Goal: Transaction & Acquisition: Purchase product/service

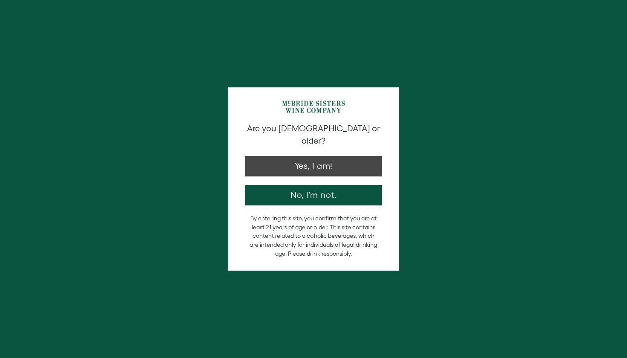
click at [321, 174] on button "Yes, I am!" at bounding box center [313, 166] width 137 height 20
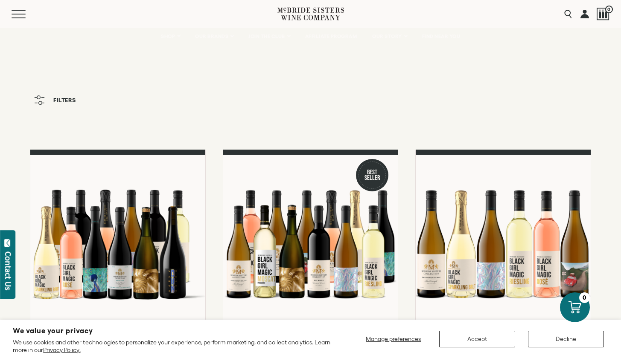
click at [486, 338] on button "Accept" at bounding box center [477, 339] width 76 height 17
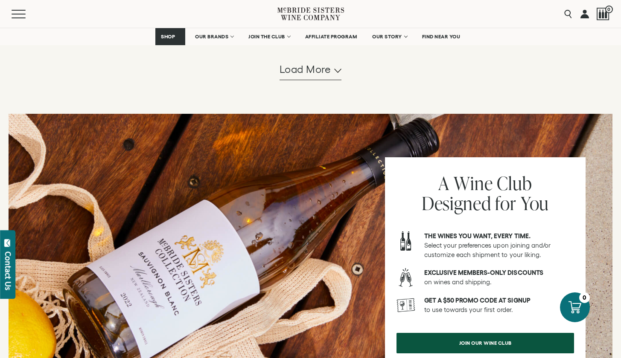
scroll to position [939, 0]
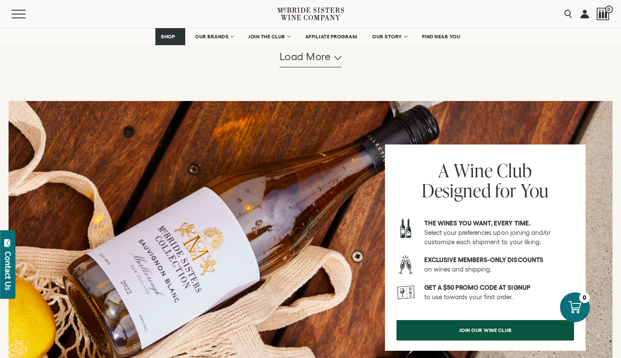
click at [322, 64] on span "Load more" at bounding box center [305, 56] width 52 height 15
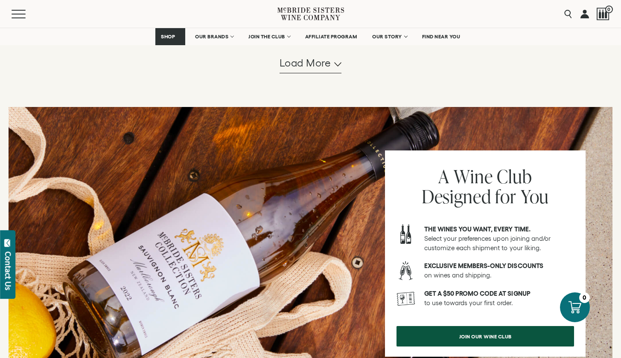
scroll to position [1776, 0]
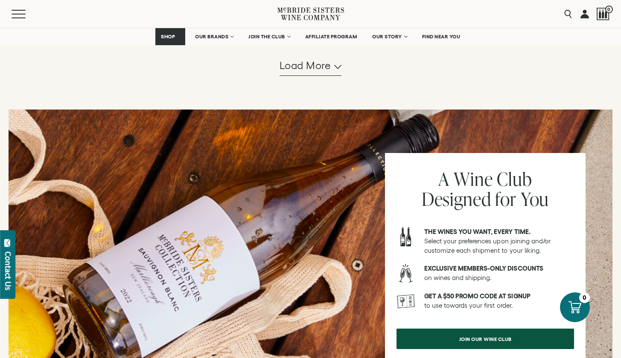
click at [323, 73] on span "Load more" at bounding box center [305, 65] width 52 height 15
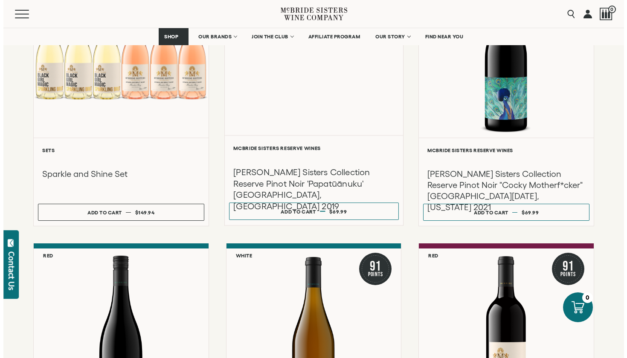
scroll to position [1859, 0]
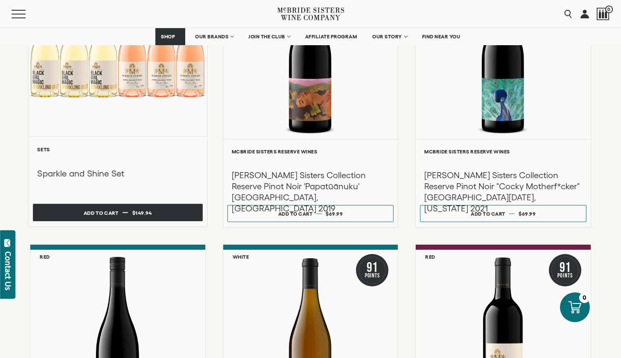
click at [102, 219] on div "Add to cart" at bounding box center [101, 212] width 35 height 13
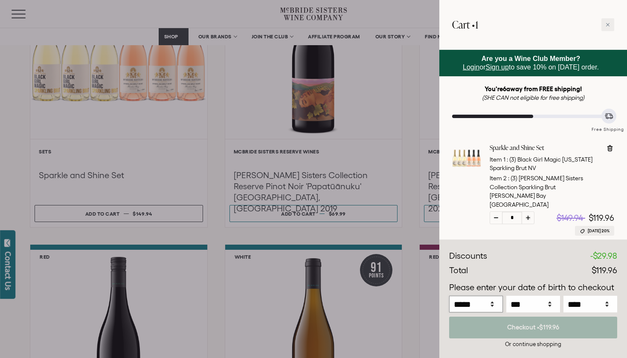
select select "*"
select select "****"
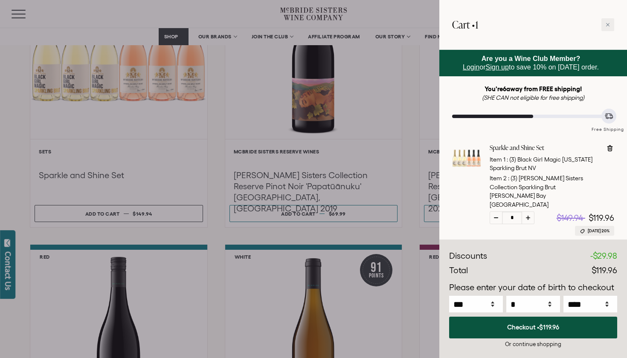
click at [559, 267] on div "Total $119.96" at bounding box center [533, 271] width 168 height 13
click at [513, 332] on button "Checkout • $119.96" at bounding box center [533, 328] width 168 height 22
